Goal: Task Accomplishment & Management: Use online tool/utility

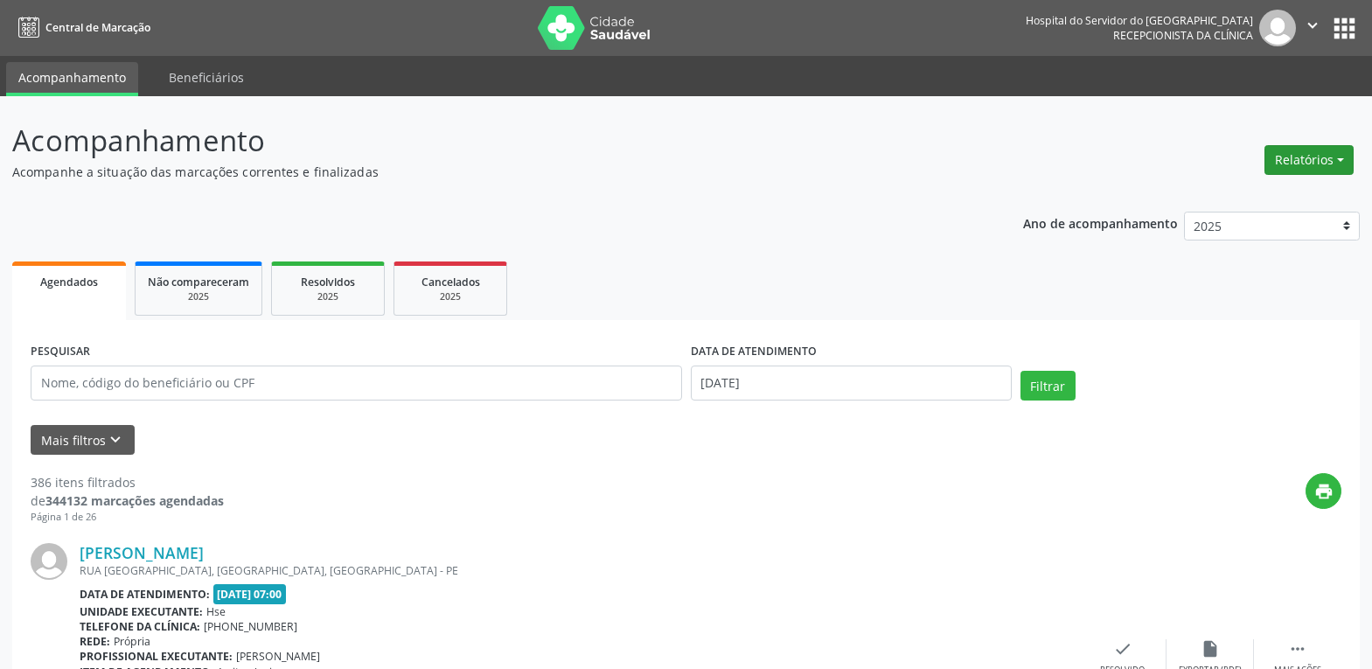
click at [1335, 158] on button "Relatórios" at bounding box center [1308, 160] width 89 height 30
click at [1266, 196] on link "Agendamentos" at bounding box center [1260, 197] width 188 height 24
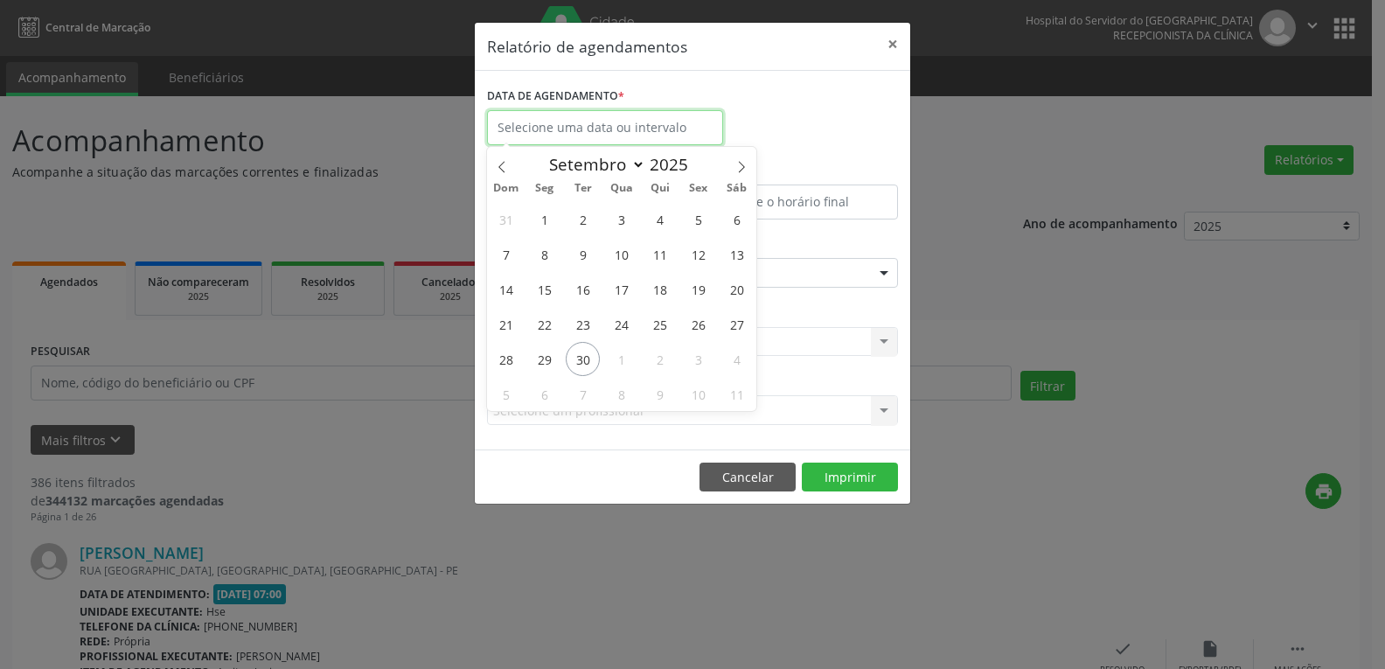
click at [563, 125] on input "text" at bounding box center [605, 127] width 236 height 35
click at [580, 352] on span "30" at bounding box center [583, 359] width 34 height 34
type input "[DATE]"
click at [580, 352] on span "30" at bounding box center [583, 359] width 34 height 34
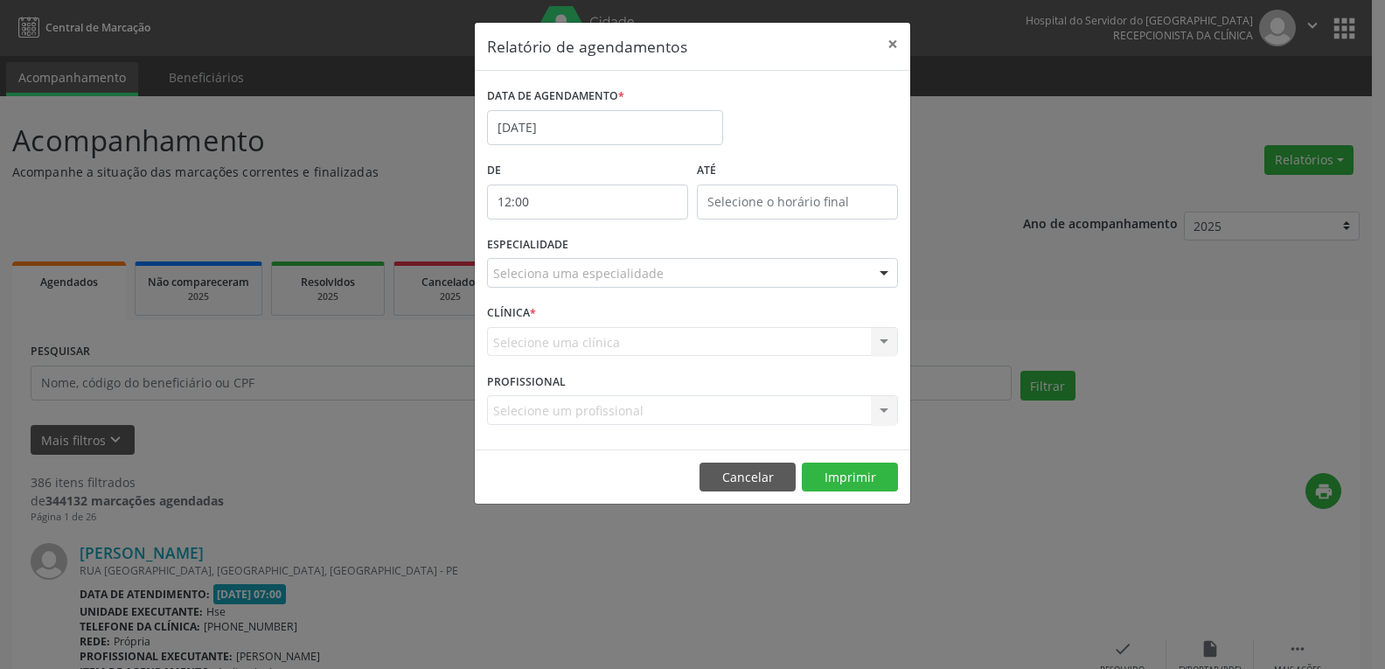
click at [569, 201] on input "12:00" at bounding box center [587, 201] width 201 height 35
click at [609, 248] on span at bounding box center [613, 248] width 12 height 17
type input "11:00"
type input "11"
click at [609, 248] on span at bounding box center [613, 248] width 12 height 17
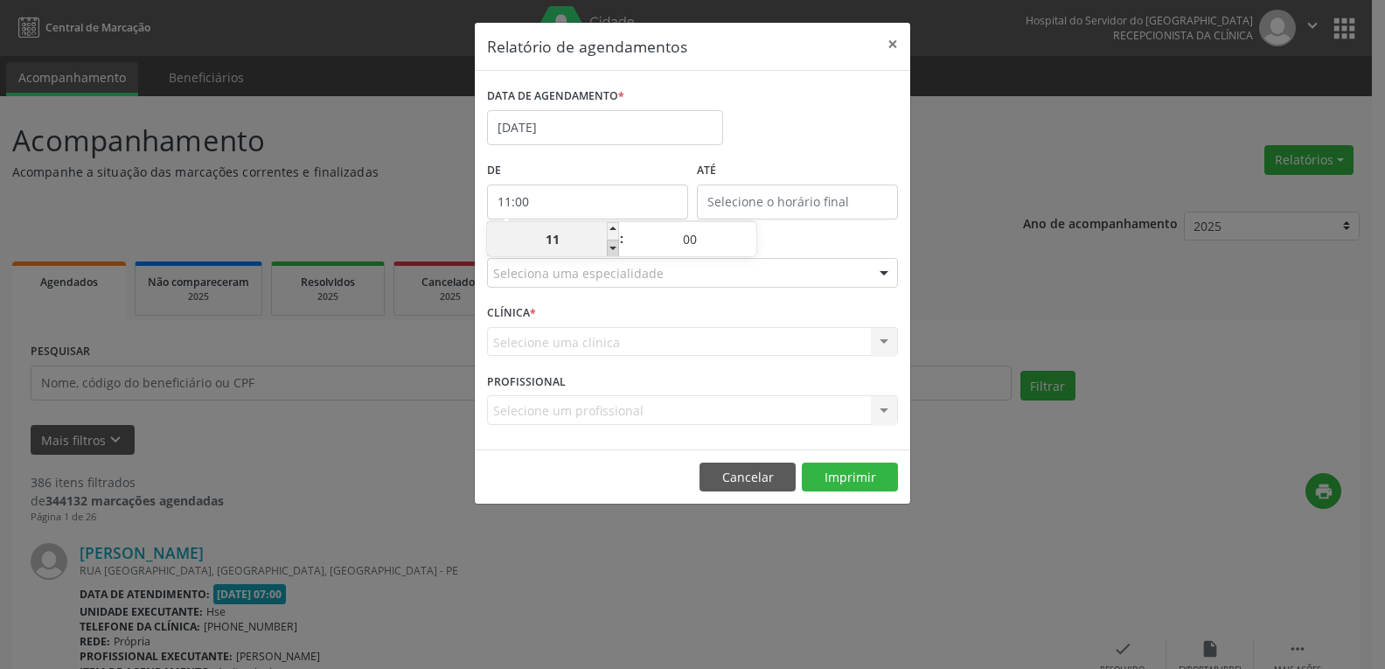
type input "10:00"
type input "10"
click at [609, 248] on span at bounding box center [613, 248] width 12 height 17
type input "09:00"
type input "09"
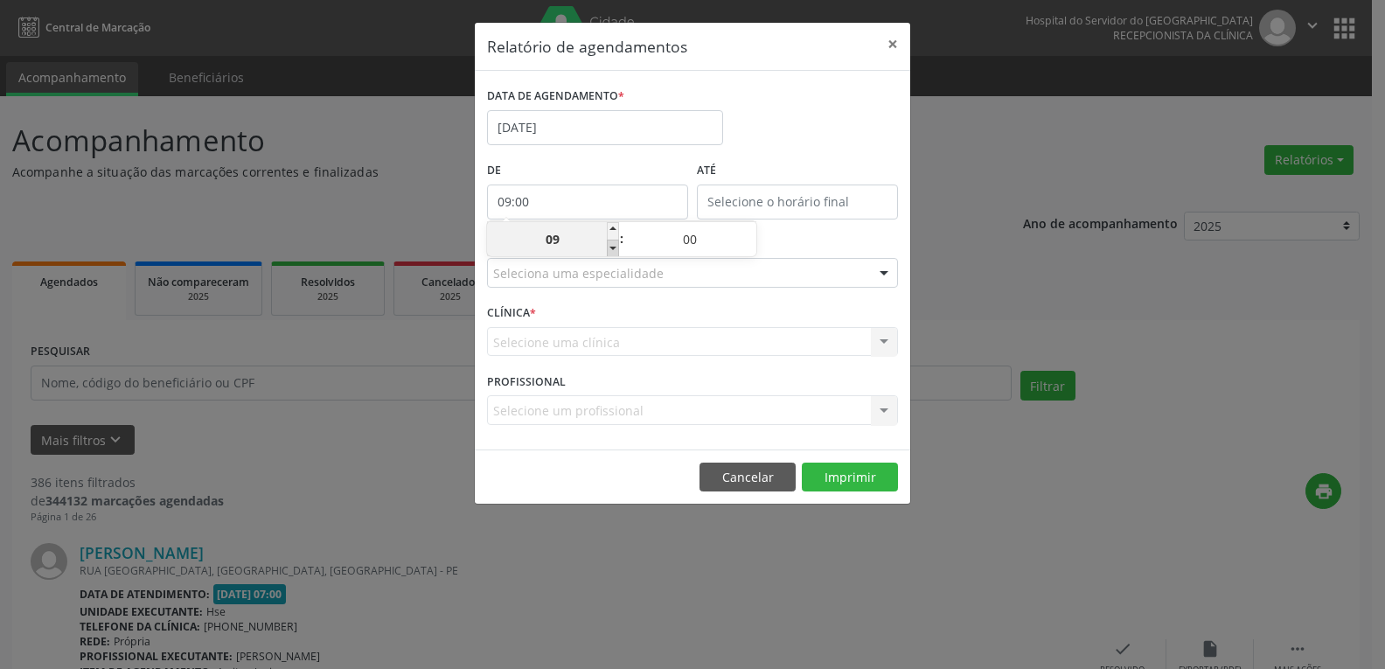
click at [609, 248] on span at bounding box center [613, 248] width 12 height 17
type input "08:00"
type input "08"
click at [609, 248] on span at bounding box center [613, 248] width 12 height 17
type input "07:00"
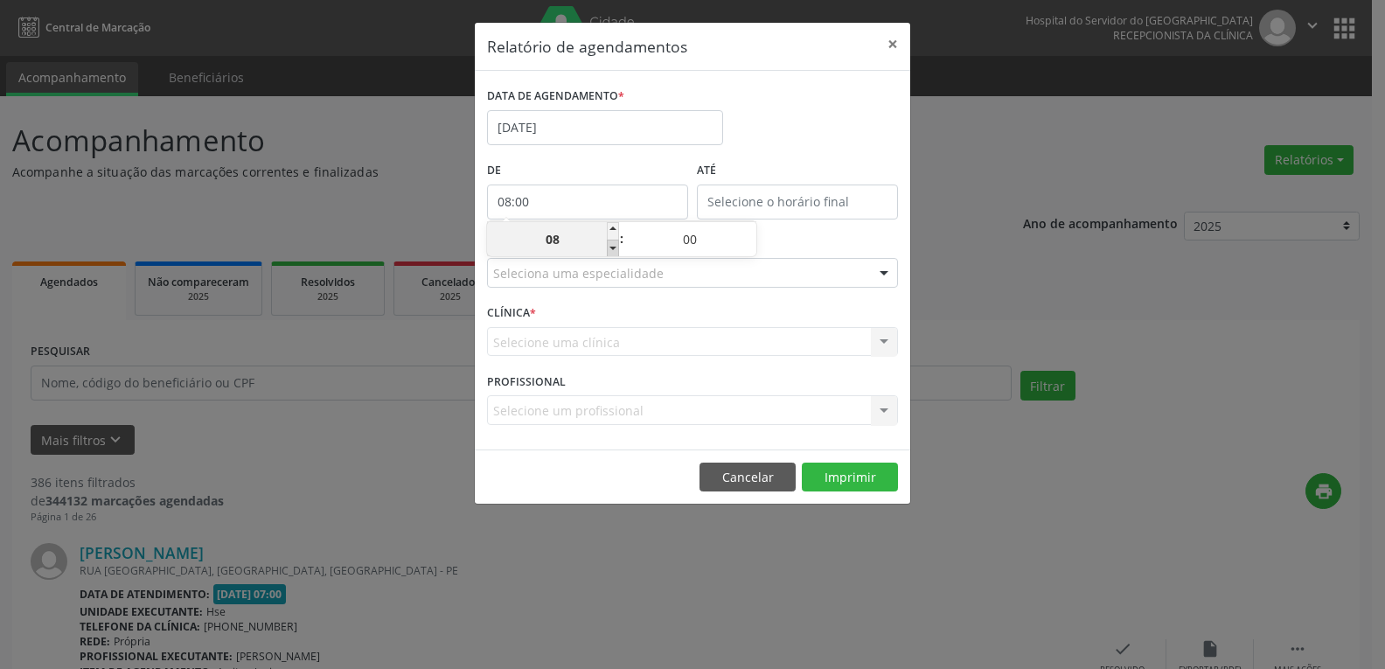
type input "07"
click at [809, 195] on input "12:00" at bounding box center [797, 201] width 201 height 35
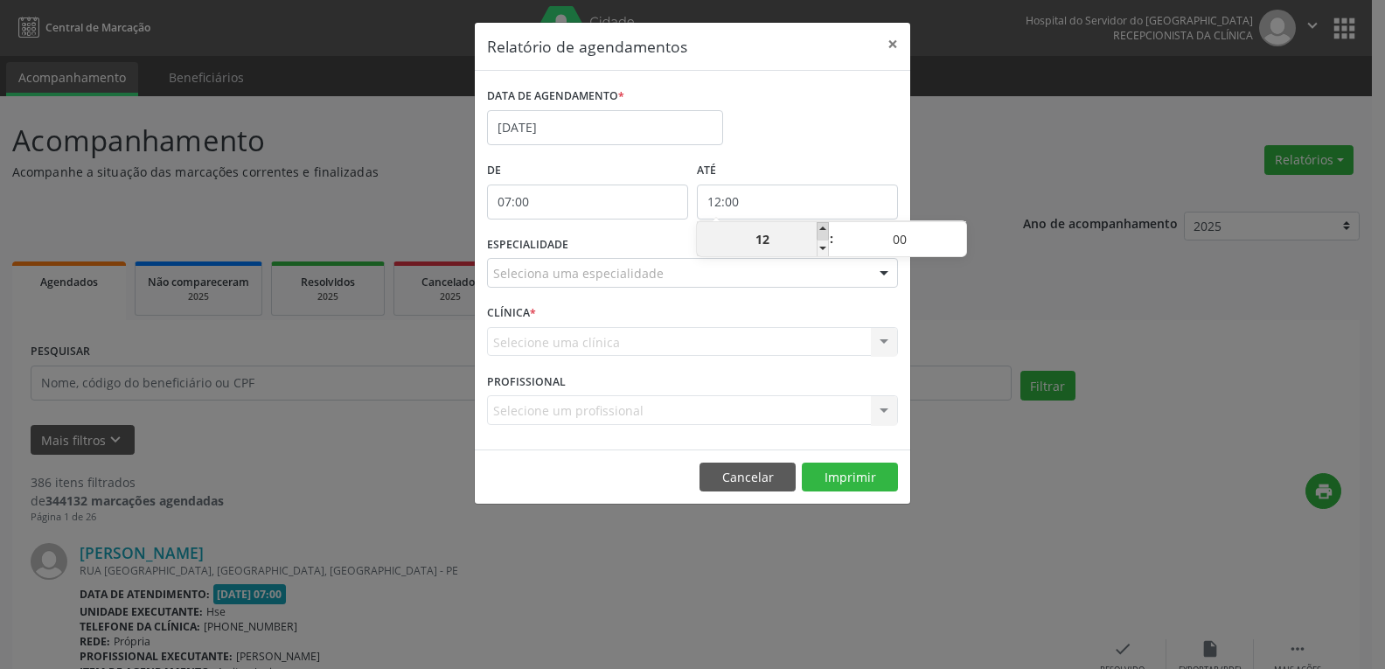
click at [828, 230] on span at bounding box center [822, 230] width 12 height 17
type input "13:00"
type input "13"
click at [828, 230] on span at bounding box center [822, 230] width 12 height 17
type input "14:00"
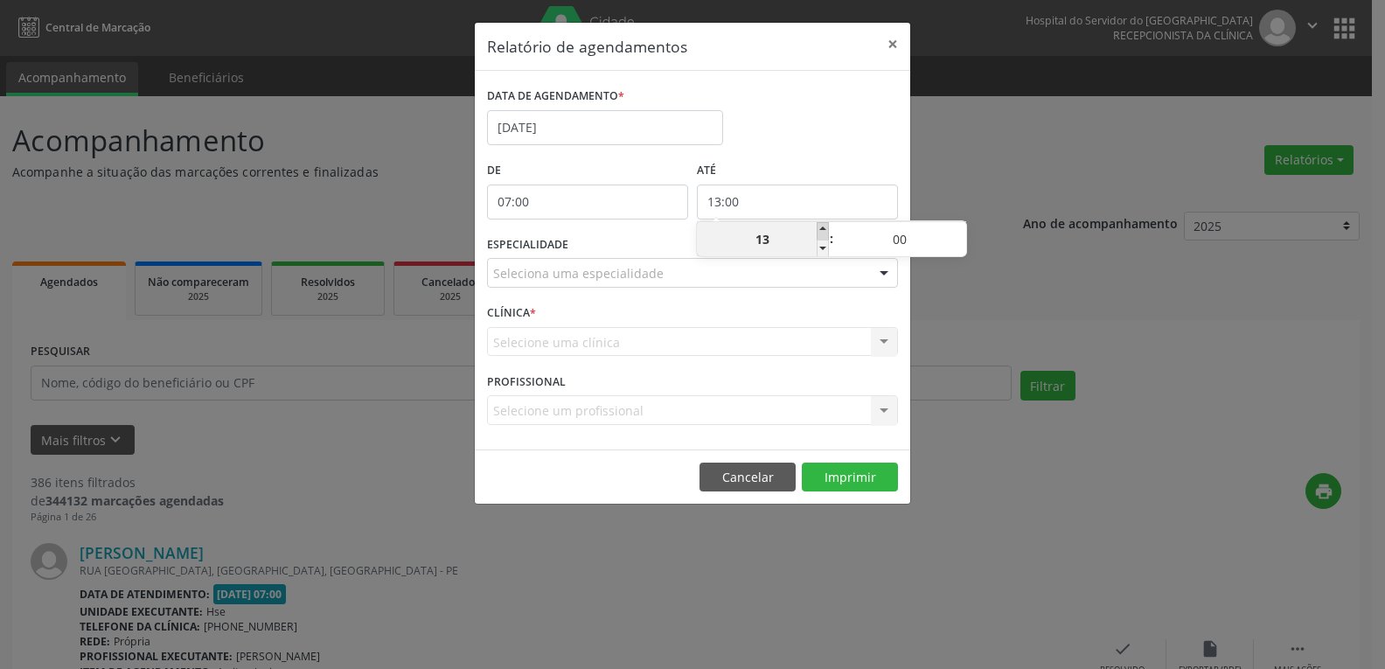
type input "14"
click at [828, 230] on span at bounding box center [822, 230] width 12 height 17
type input "15:00"
type input "15"
click at [828, 230] on span at bounding box center [822, 230] width 12 height 17
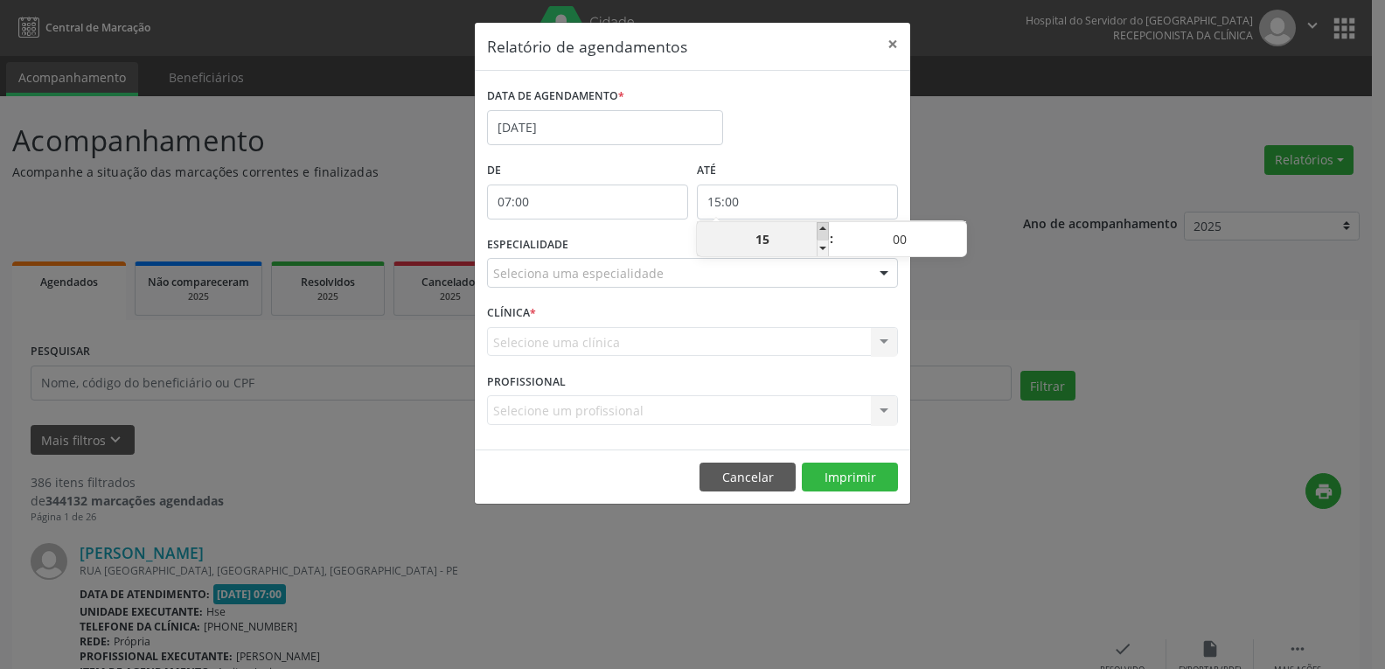
type input "16:00"
type input "16"
click at [828, 230] on span at bounding box center [822, 230] width 12 height 17
type input "17:00"
type input "17"
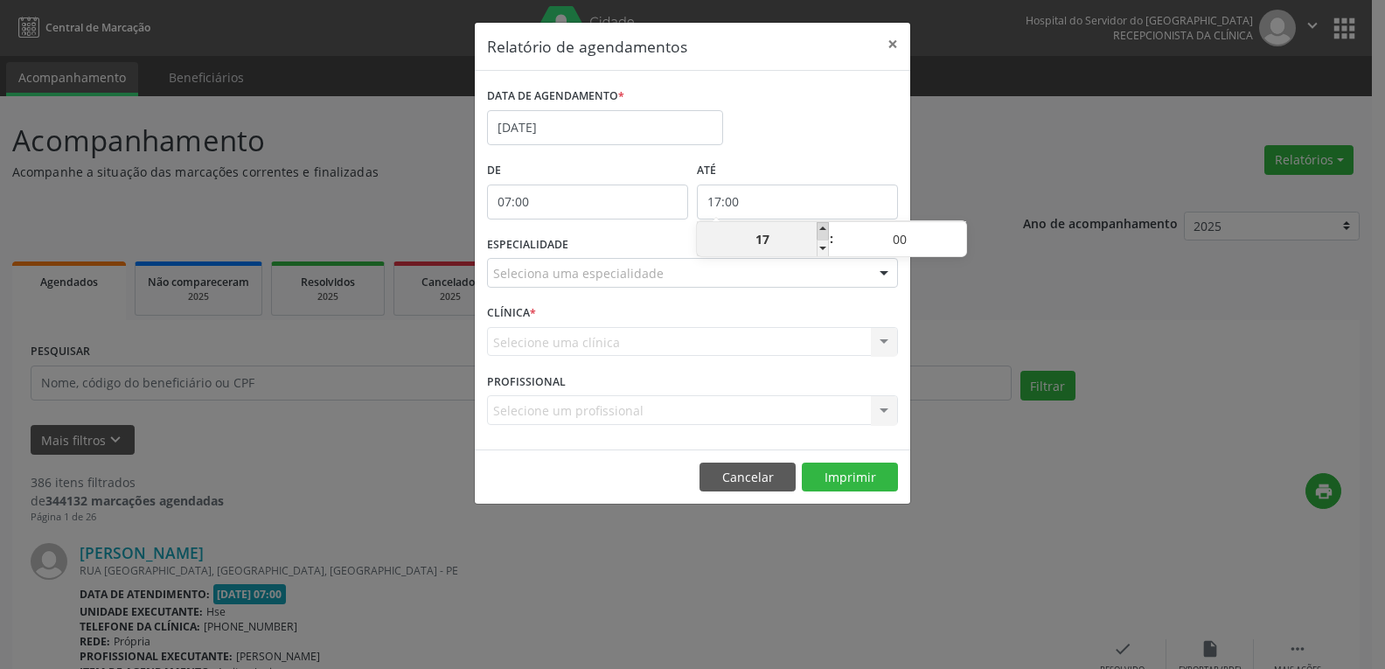
click at [828, 230] on span at bounding box center [822, 230] width 12 height 17
type input "18:00"
type input "18"
click at [828, 230] on span at bounding box center [822, 230] width 12 height 17
type input "19:00"
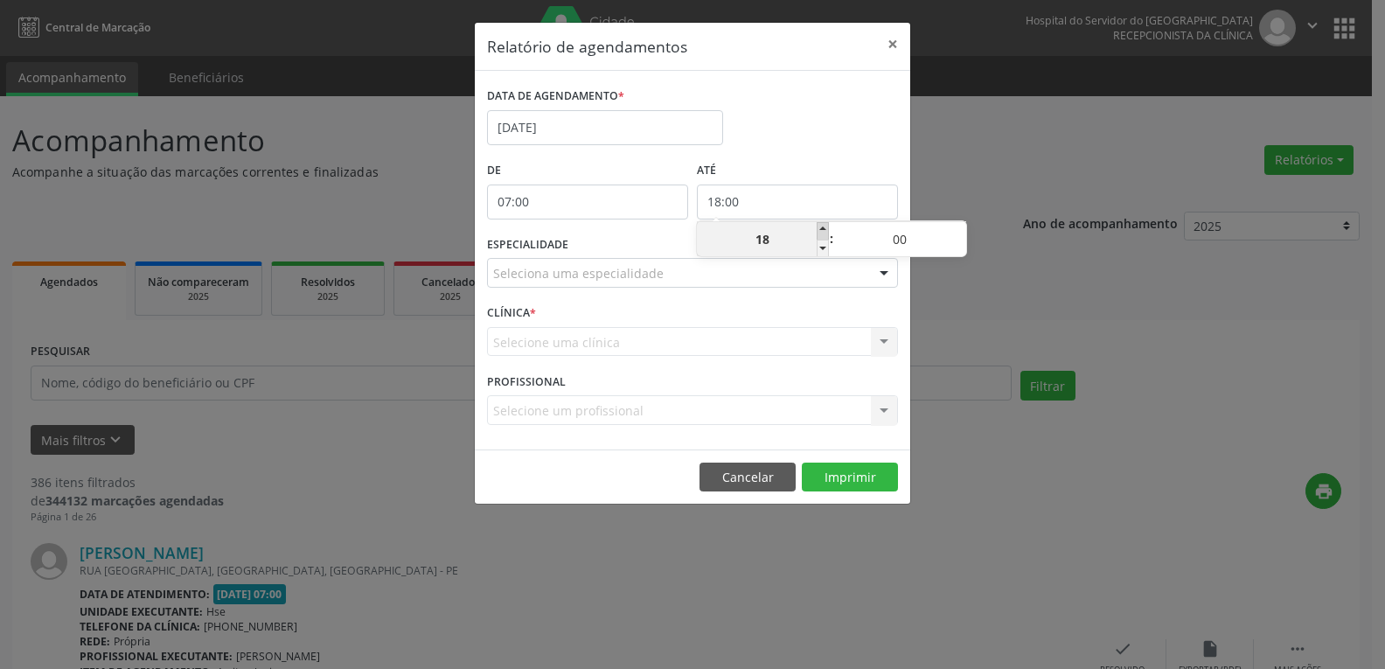
type input "19"
click at [828, 230] on span at bounding box center [822, 230] width 12 height 17
type input "20:00"
type input "20"
click at [828, 230] on span at bounding box center [822, 230] width 12 height 17
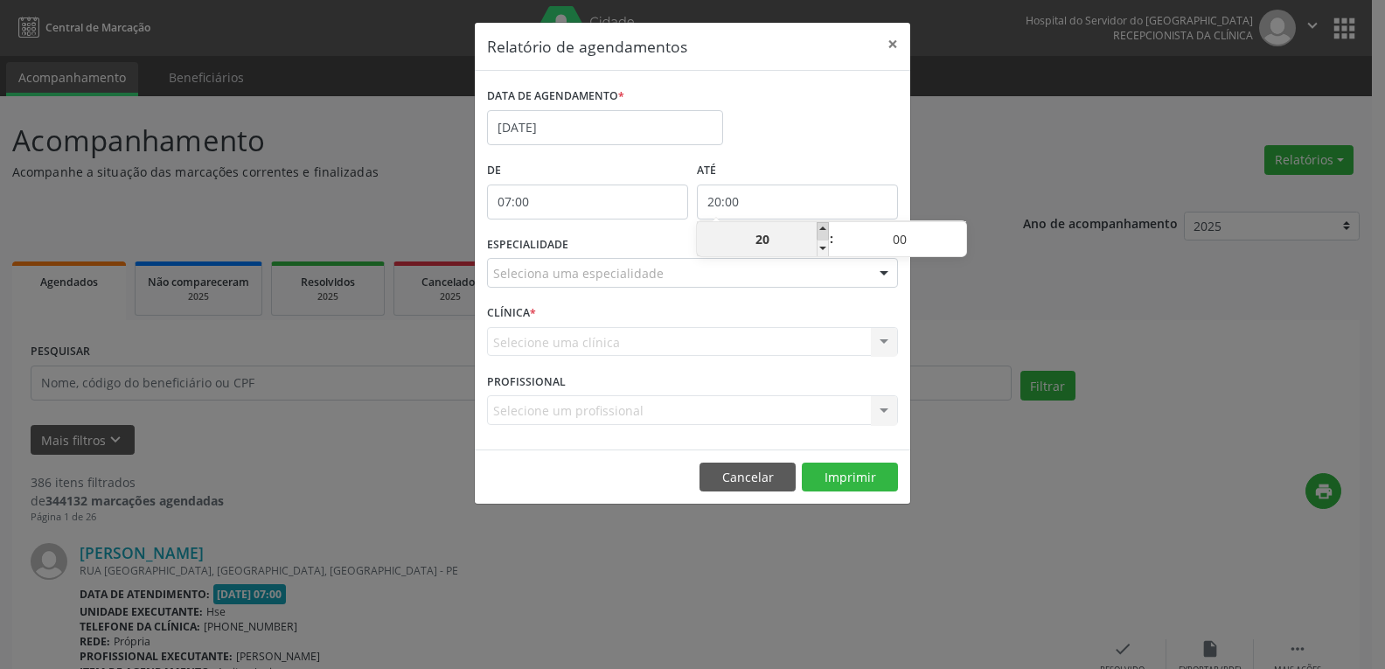
type input "21:00"
type input "21"
click at [828, 230] on span at bounding box center [822, 230] width 12 height 17
type input "22:00"
type input "22"
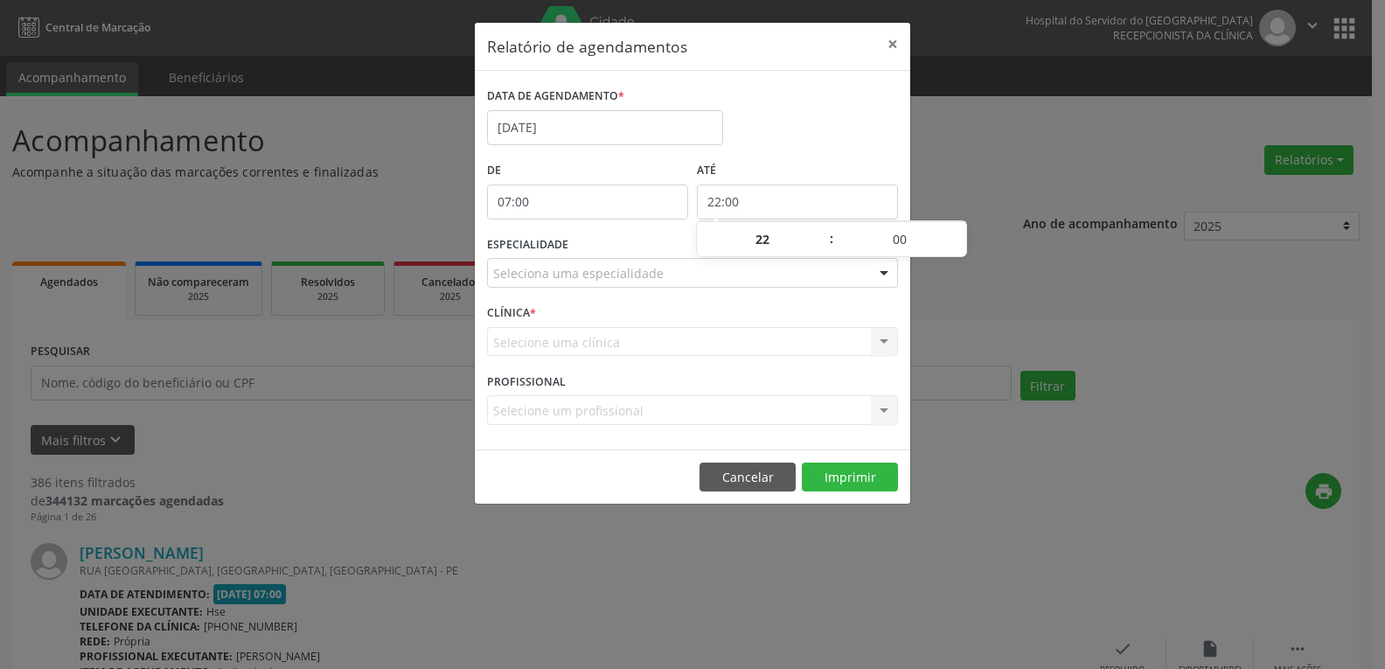
click at [886, 274] on div at bounding box center [884, 274] width 26 height 30
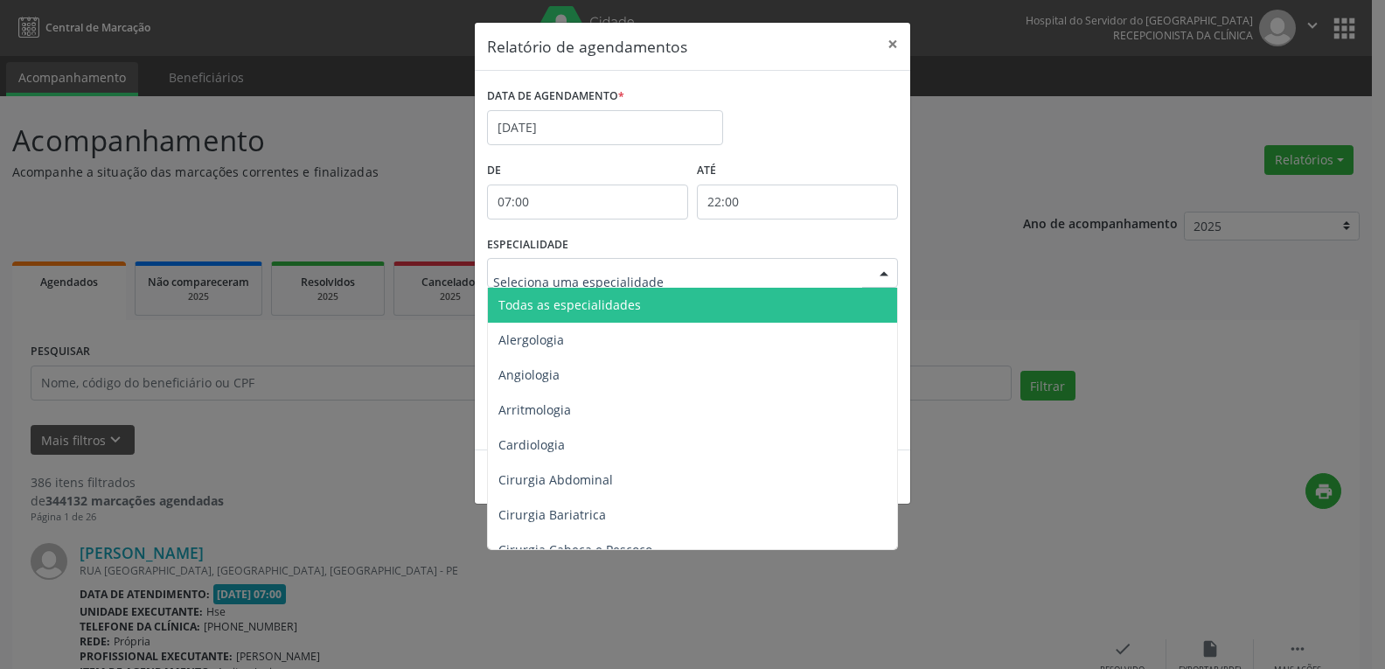
click at [788, 302] on span "Todas as especialidades" at bounding box center [694, 305] width 412 height 35
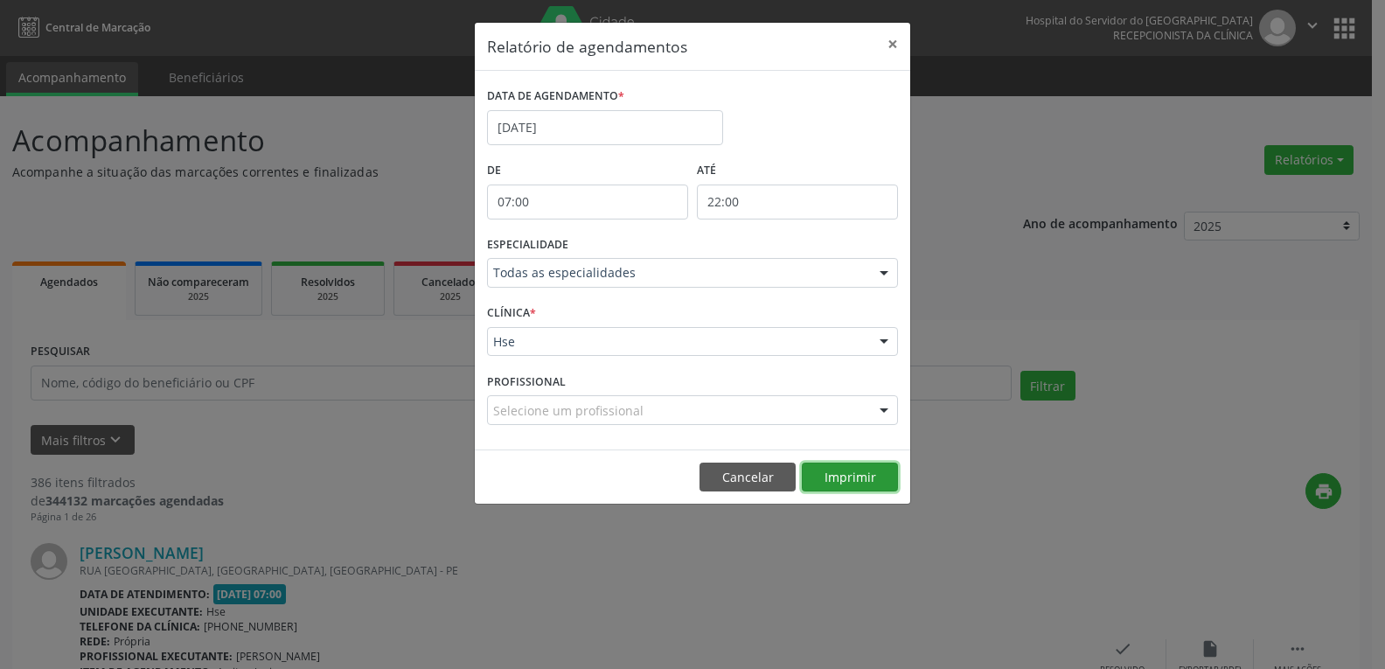
click at [845, 474] on button "Imprimir" at bounding box center [850, 477] width 96 height 30
